Goal: Task Accomplishment & Management: Manage account settings

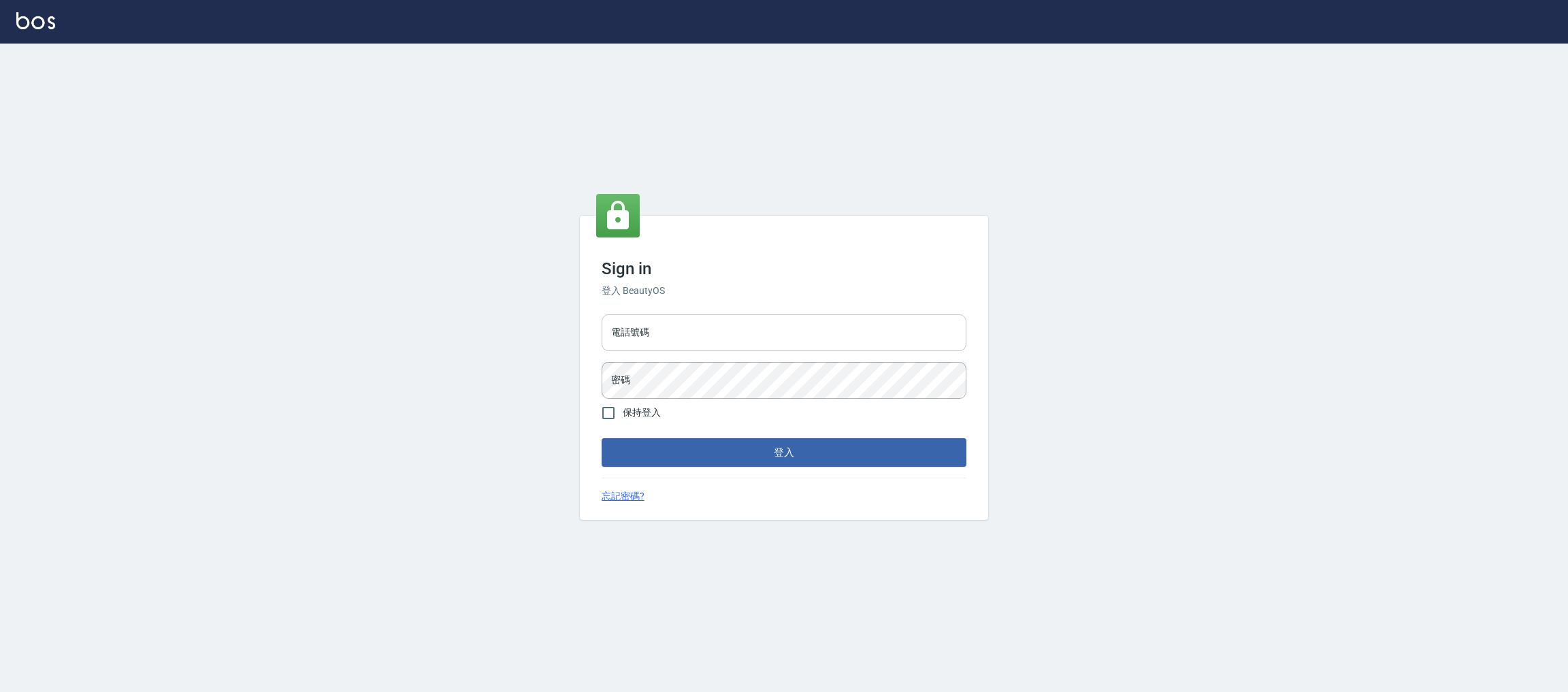
click at [726, 347] on input "電話號碼" at bounding box center [784, 333] width 365 height 37
type input "0981921116"
click at [601, 438] on button "登入" at bounding box center [784, 452] width 365 height 28
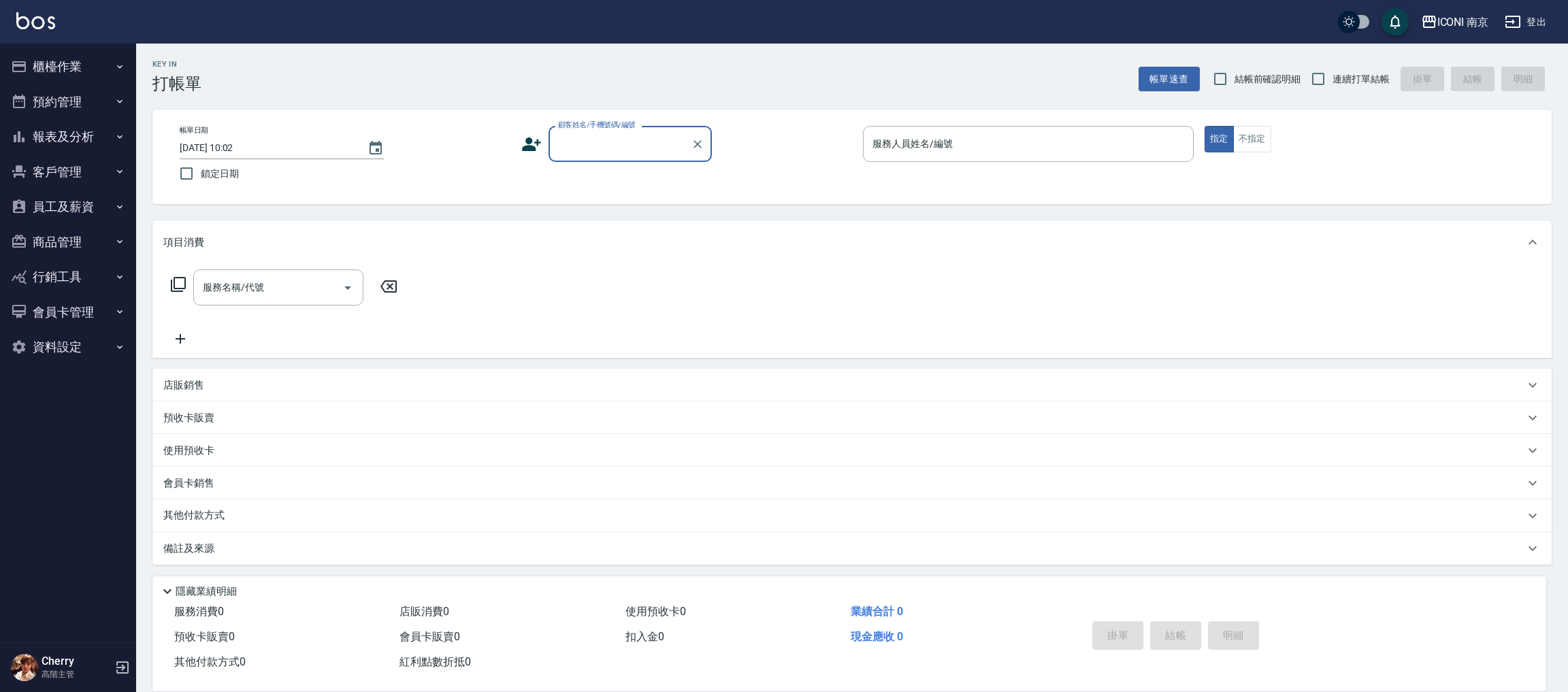
click at [84, 104] on button "預約管理" at bounding box center [69, 102] width 125 height 35
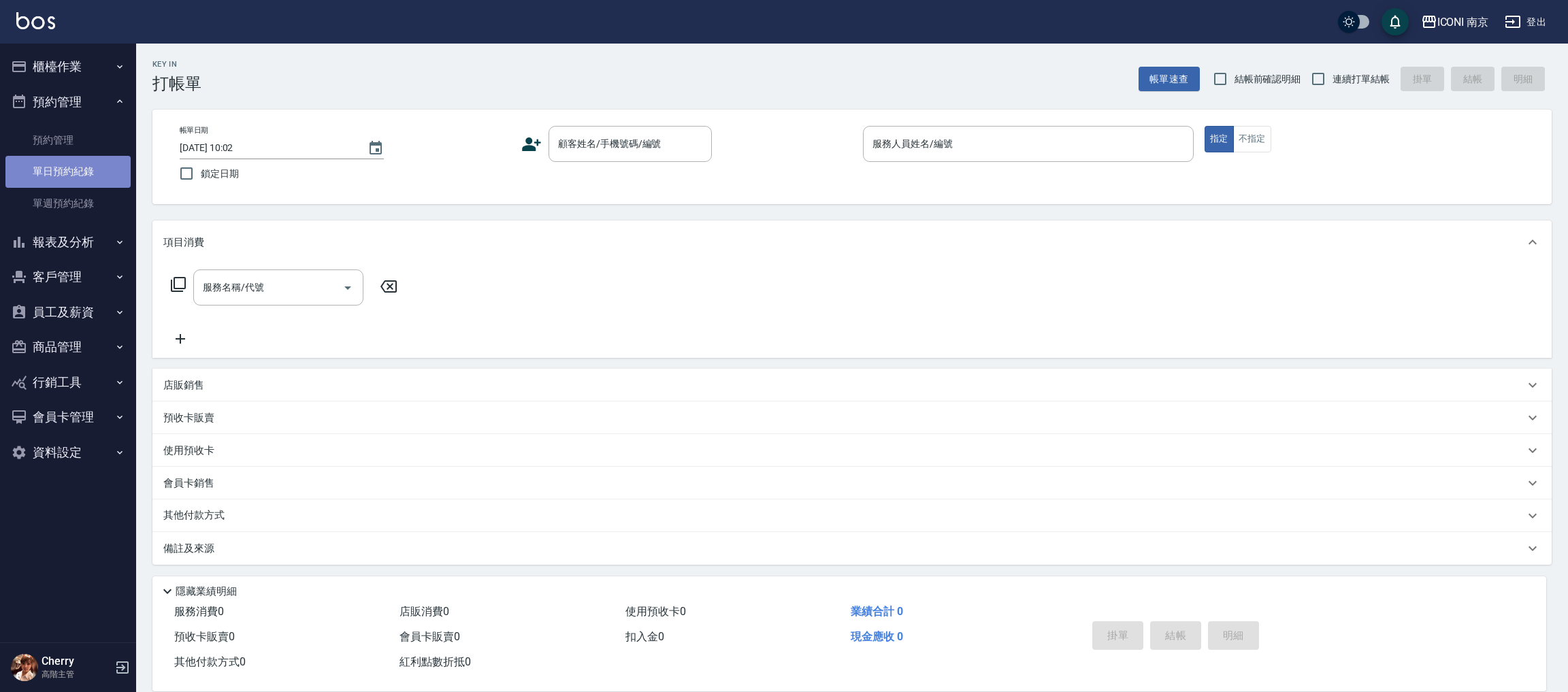
click at [79, 168] on link "單日預約紀錄" at bounding box center [69, 170] width 125 height 31
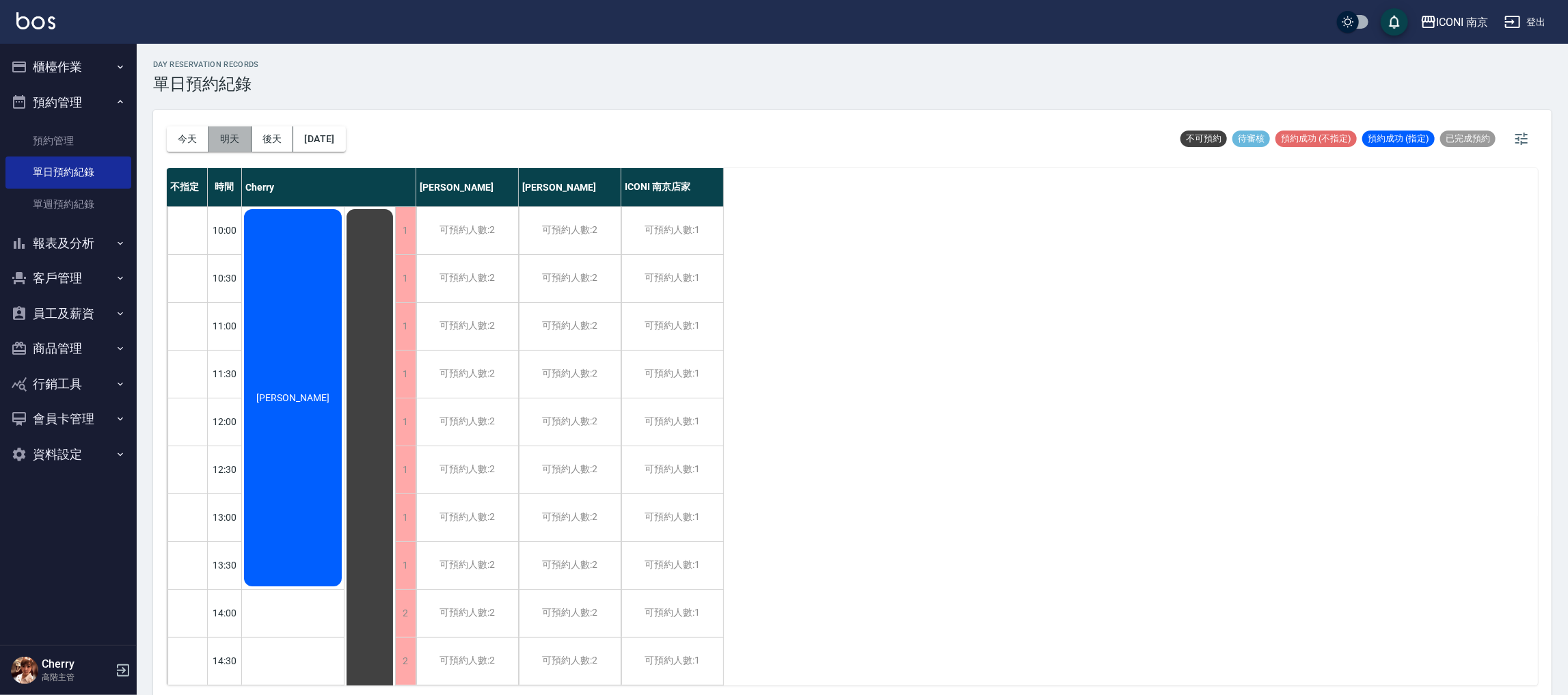
click at [240, 144] on button "明天" at bounding box center [230, 139] width 42 height 25
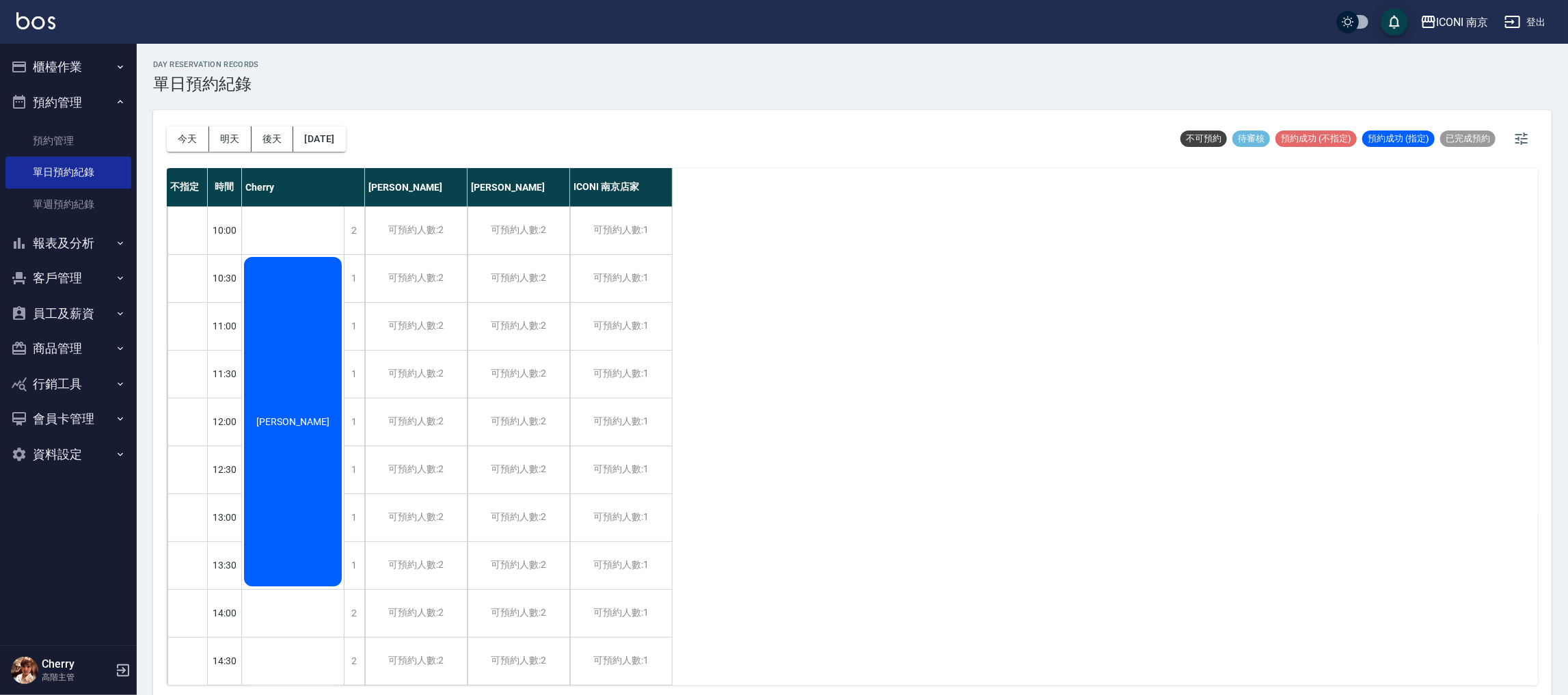
click at [301, 416] on span "[PERSON_NAME]" at bounding box center [293, 421] width 79 height 11
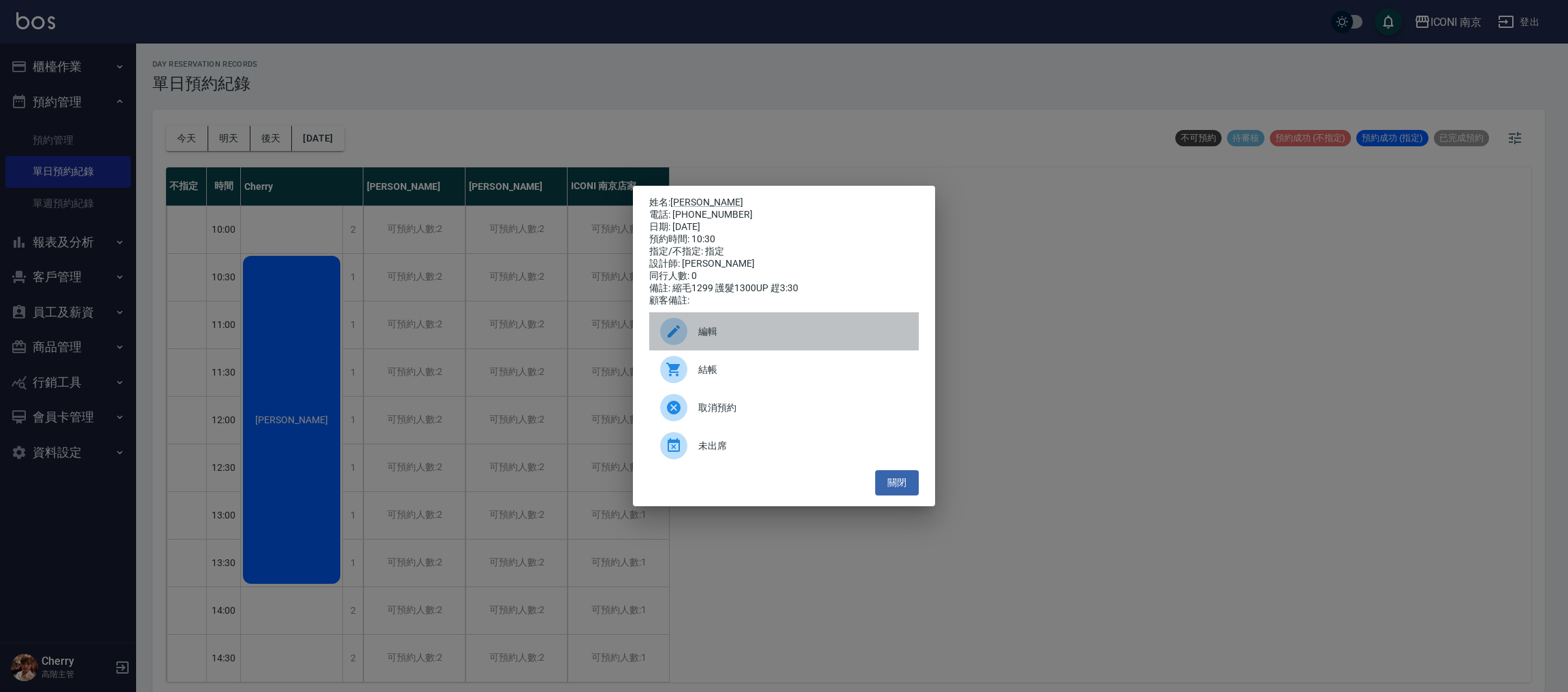
click at [673, 339] on icon at bounding box center [674, 332] width 17 height 17
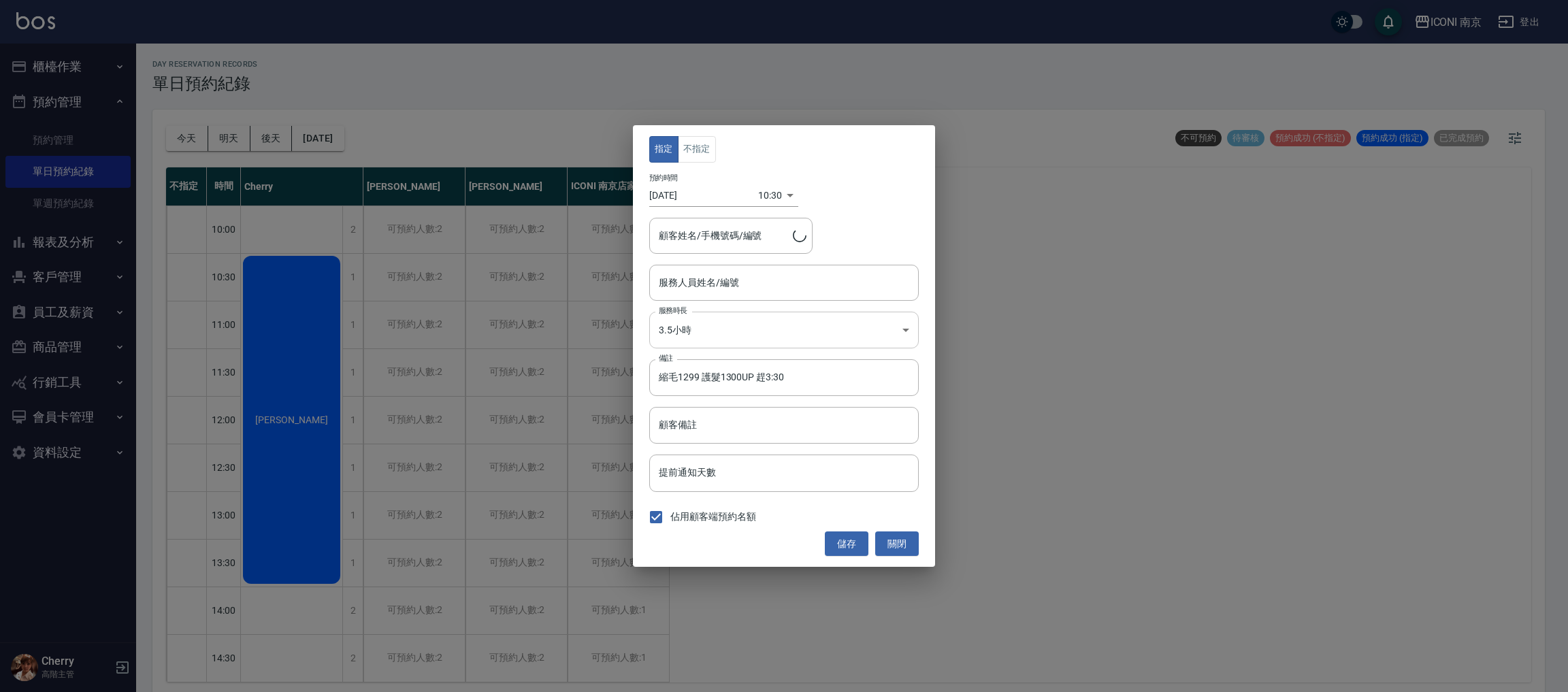
type input "Cherry-6"
type input "[PERSON_NAME]/0926162378"
click at [823, 376] on input "縮毛1299 護髮1300UP 趕3:30" at bounding box center [784, 378] width 269 height 37
type input "縮毛1299 護髮1300UP 趕3:30 11:00"
click at [862, 544] on button "儲存" at bounding box center [846, 544] width 43 height 25
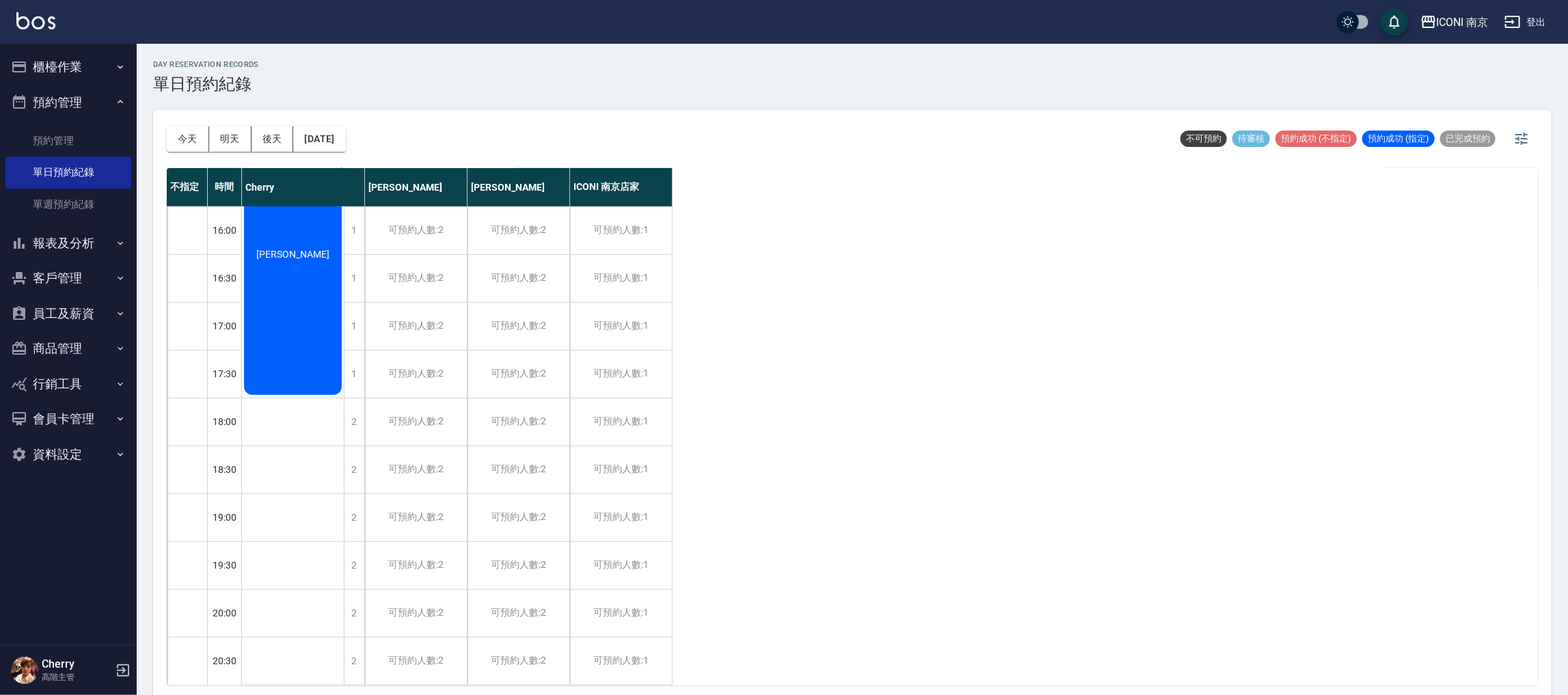
scroll to position [589, 0]
click at [270, 141] on button "後天" at bounding box center [272, 139] width 42 height 25
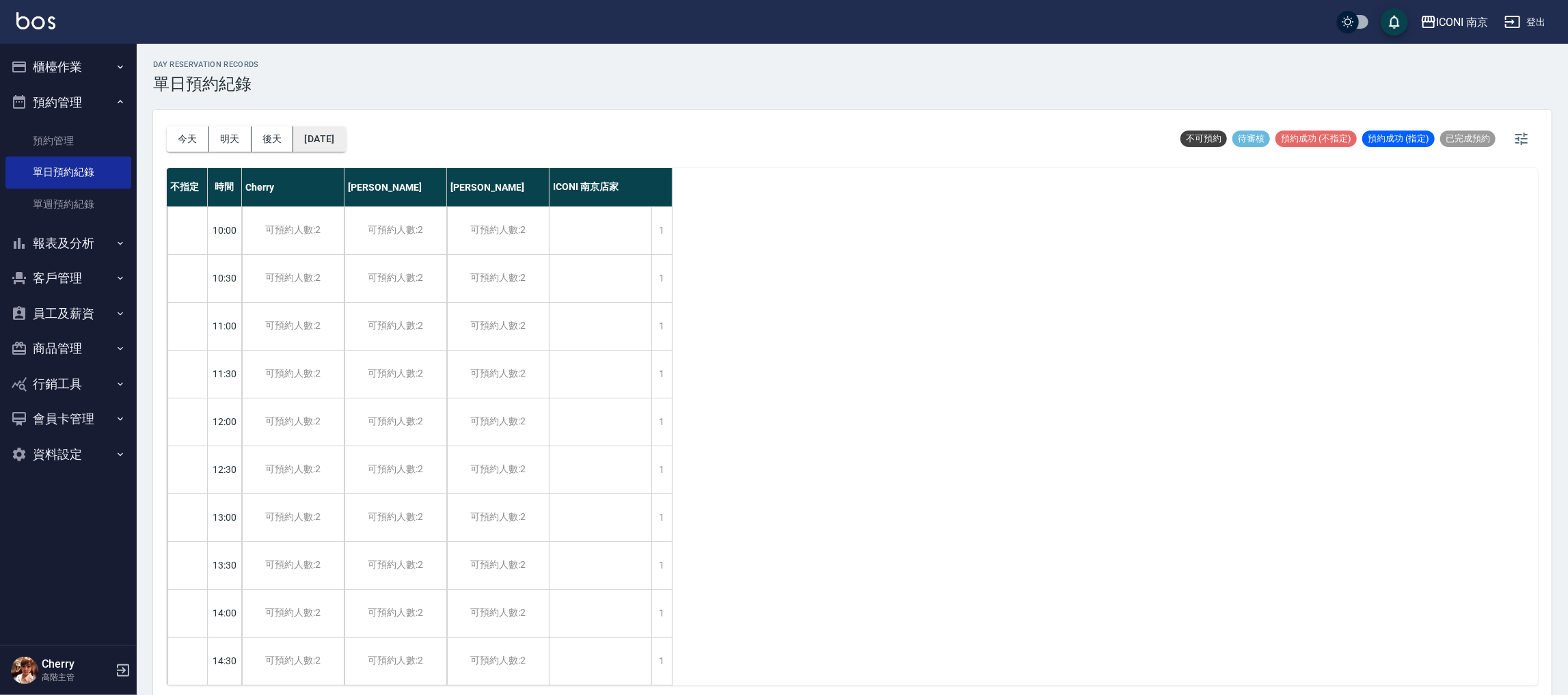
click at [319, 135] on button "[DATE]" at bounding box center [319, 139] width 52 height 25
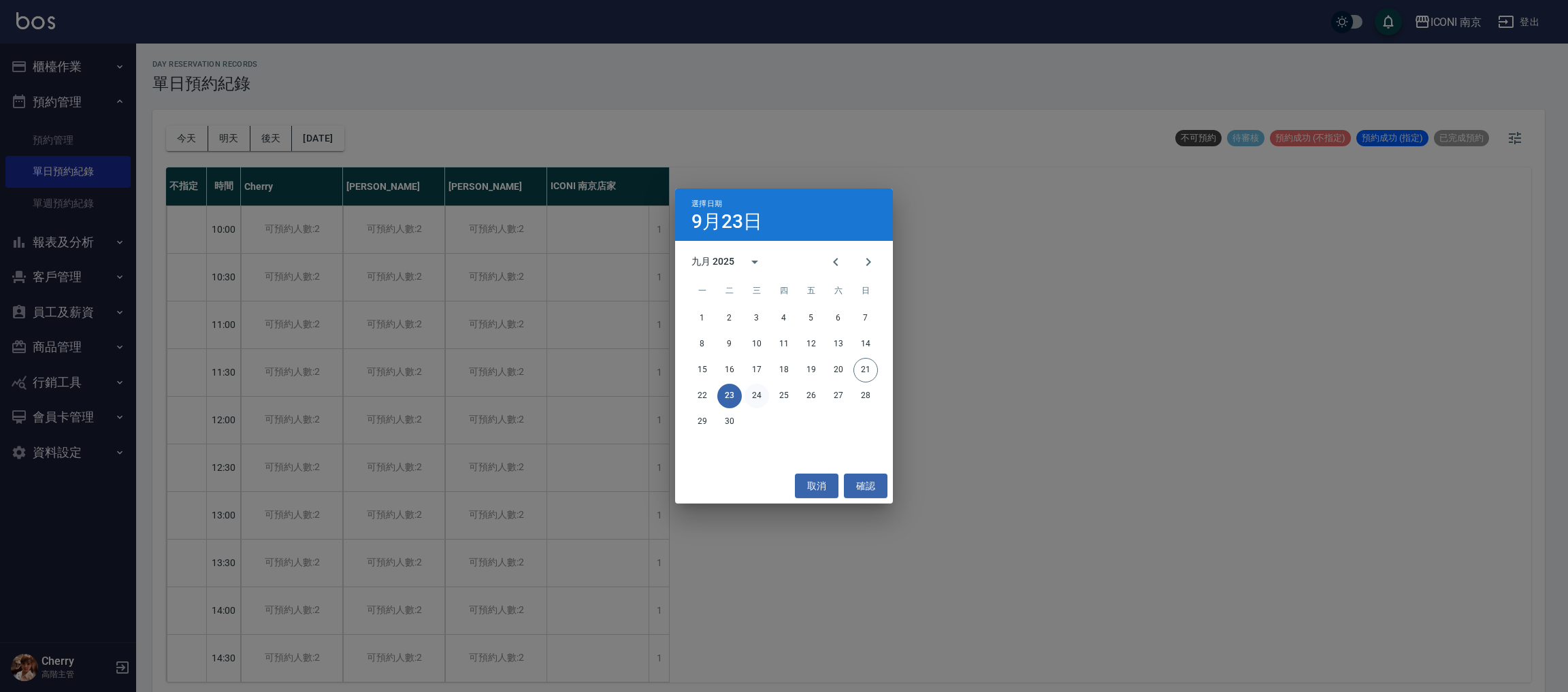
click at [753, 397] on button "24" at bounding box center [756, 395] width 24 height 24
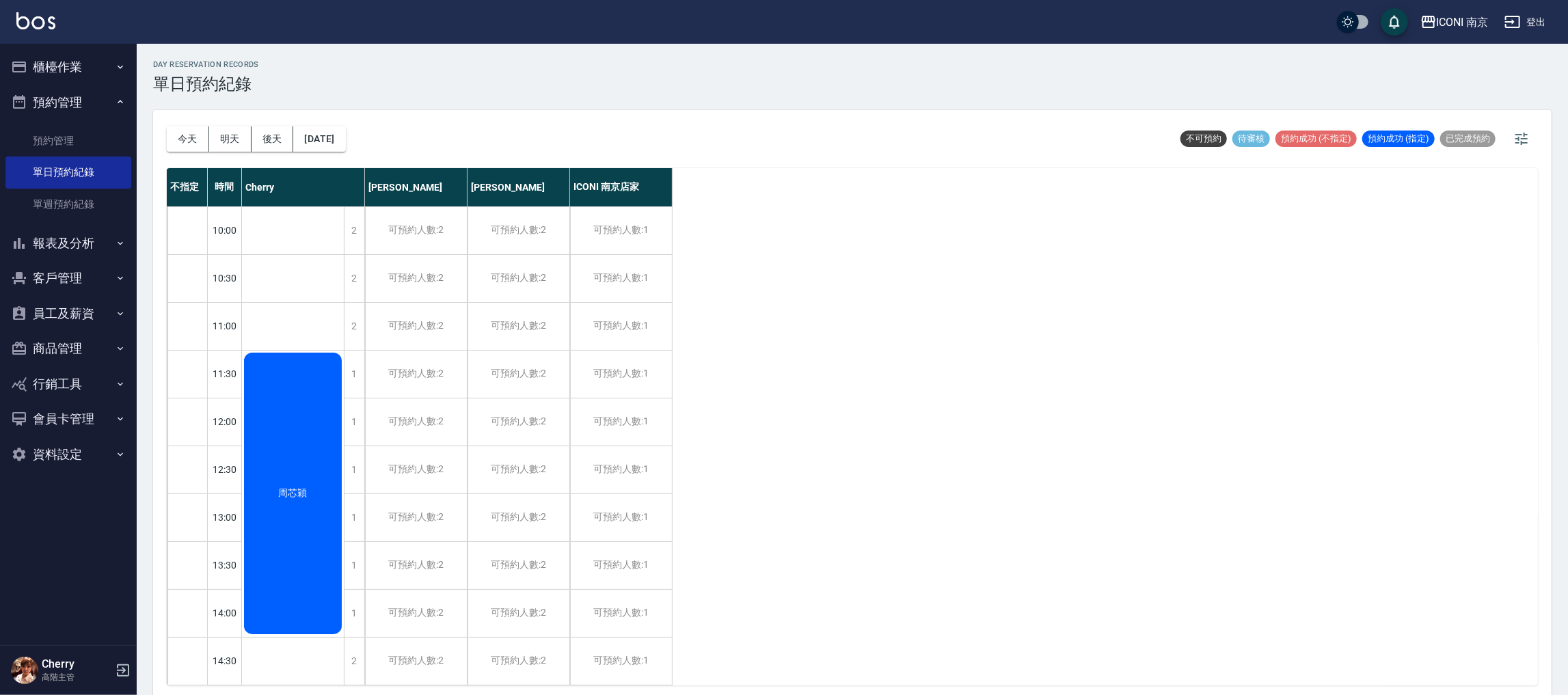
click at [275, 457] on div "周芯穎" at bounding box center [292, 493] width 102 height 285
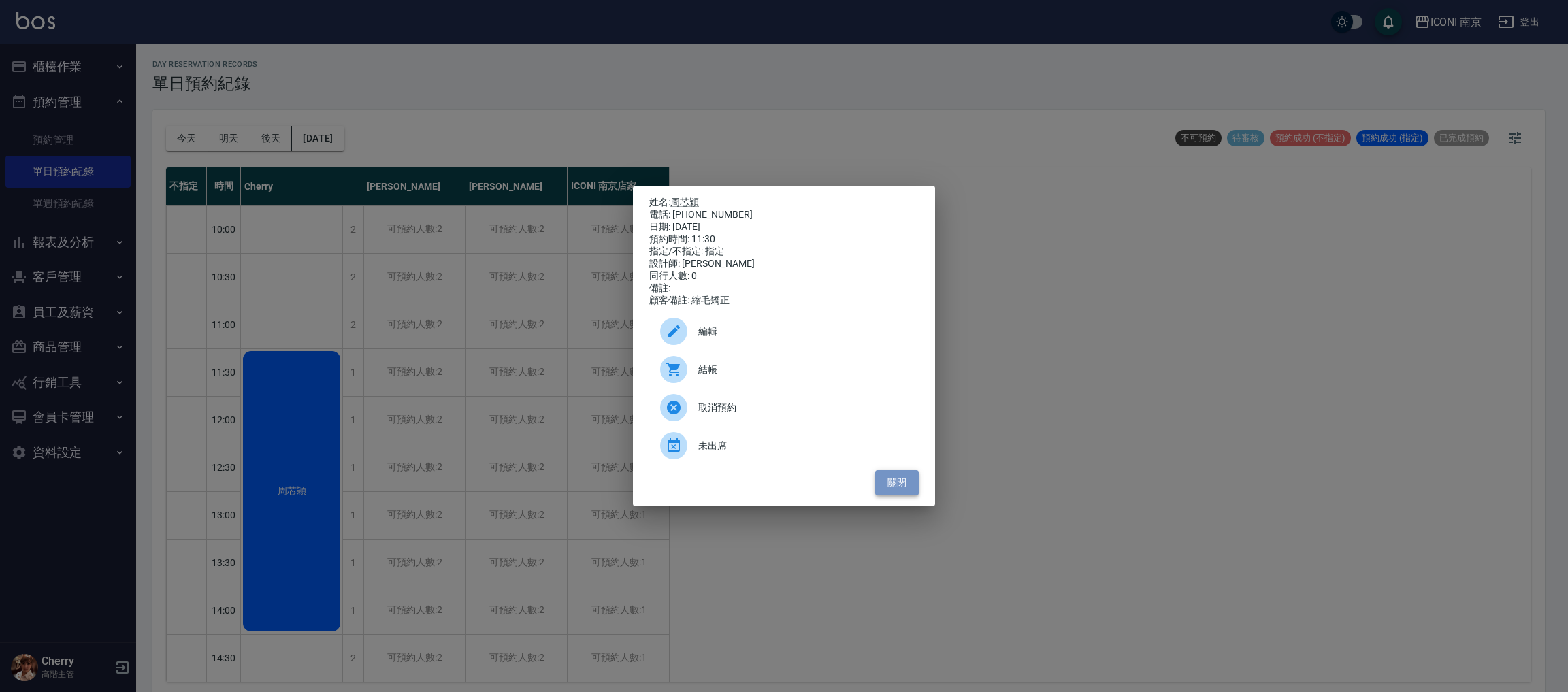
click at [885, 491] on button "關閉" at bounding box center [897, 482] width 43 height 25
